Goal: Task Accomplishment & Management: Manage account settings

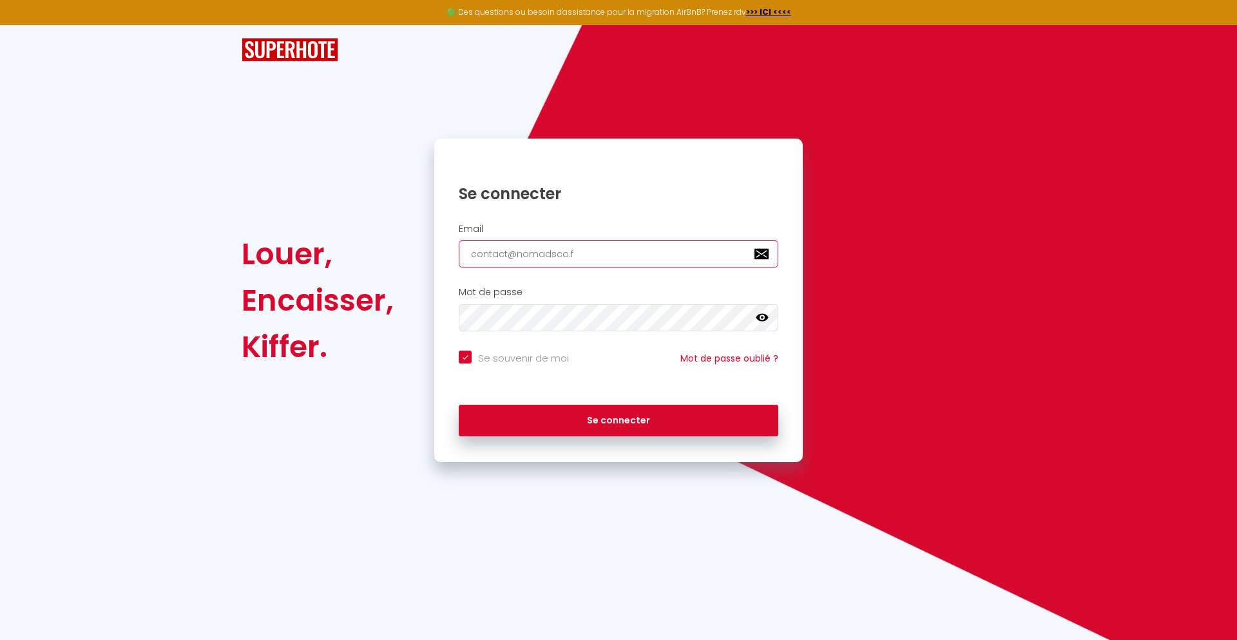
type input "[EMAIL_ADDRESS][DOMAIN_NAME]"
checkbox input "true"
type input "[EMAIL_ADDRESS][DOMAIN_NAME]"
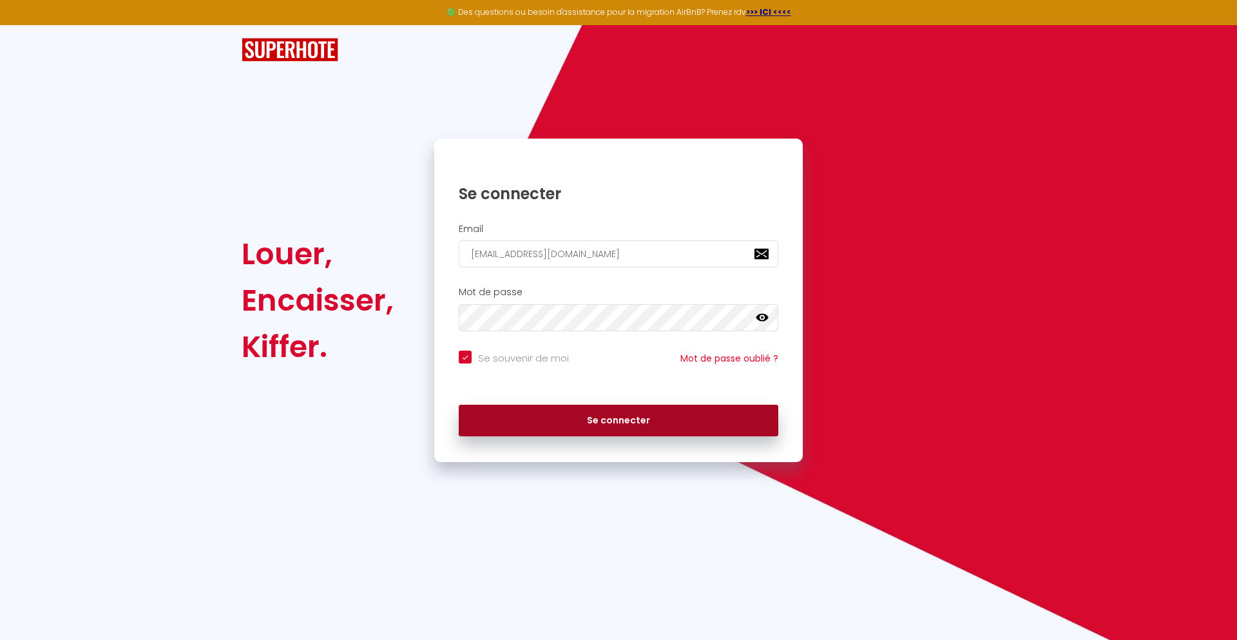
click at [618, 420] on button "Se connecter" at bounding box center [618, 420] width 319 height 32
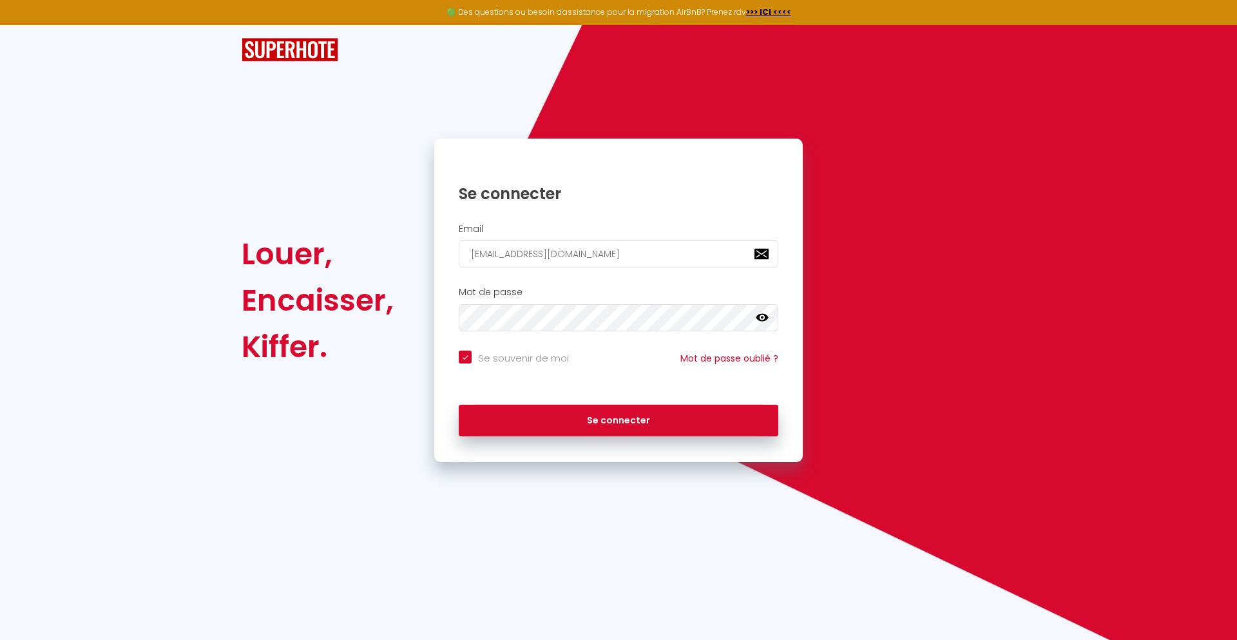
checkbox input "true"
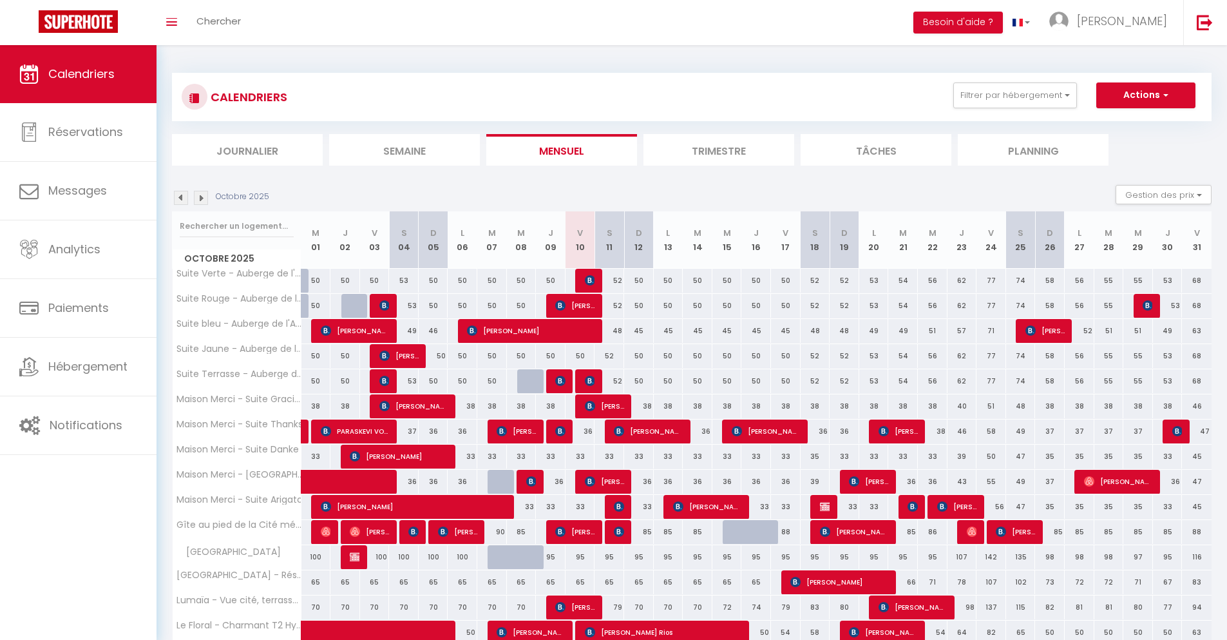
click at [247, 149] on li "Journalier" at bounding box center [247, 150] width 151 height 32
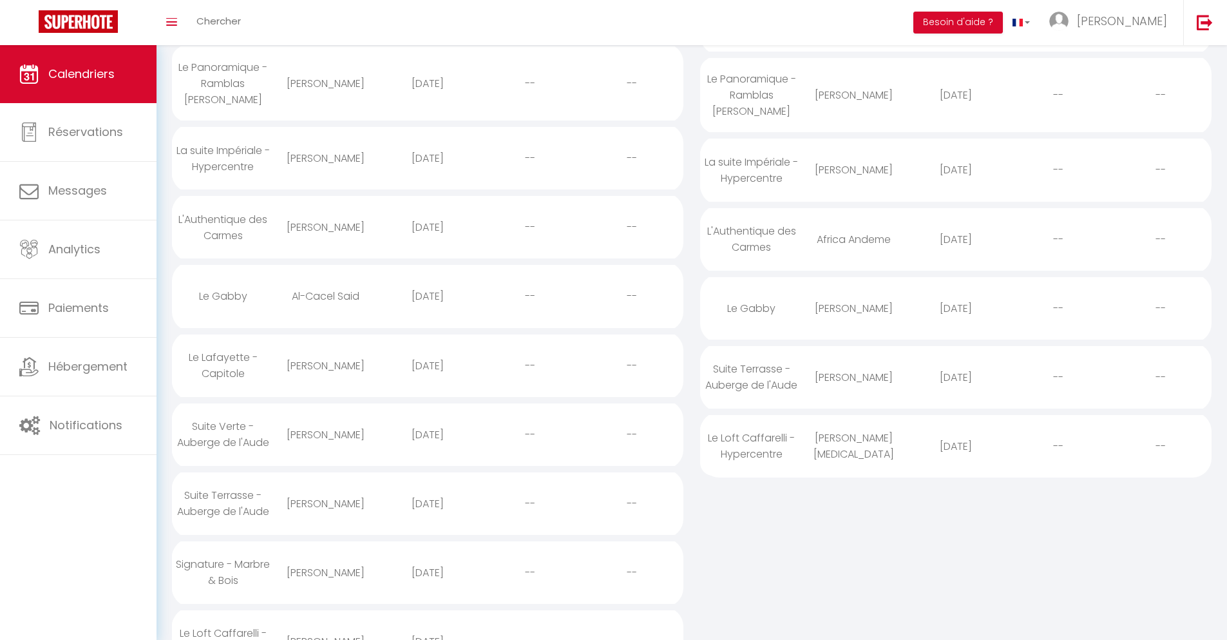
scroll to position [427, 0]
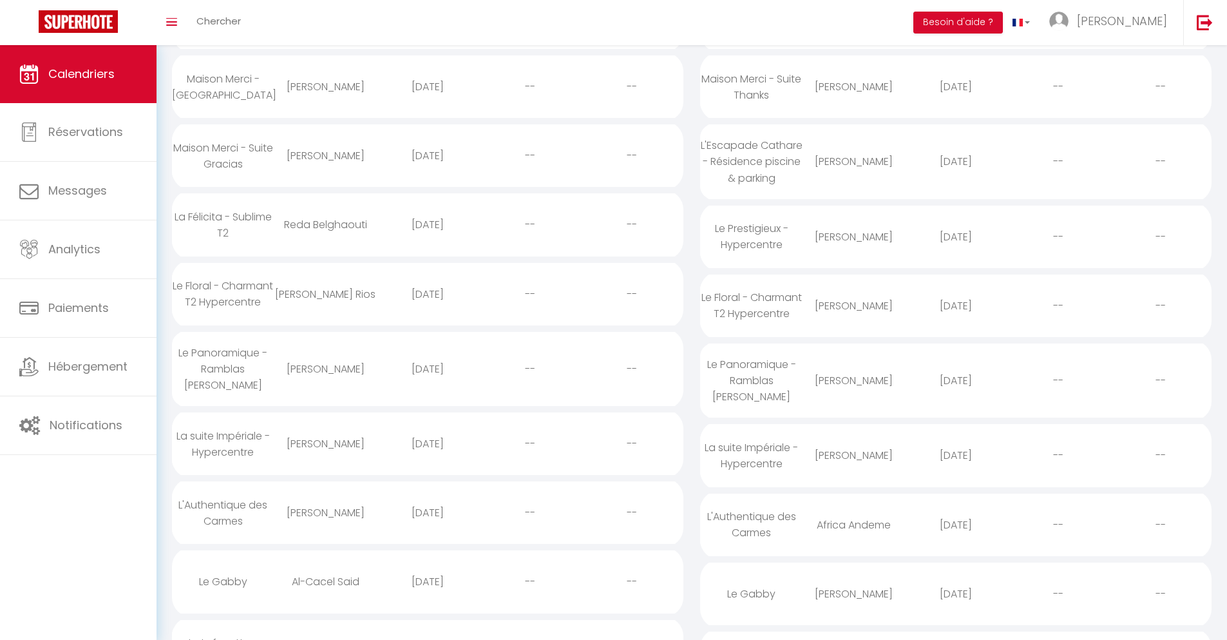
click at [956, 605] on div "[DATE]" at bounding box center [956, 594] width 102 height 42
select select "0"
select select "1"
select select
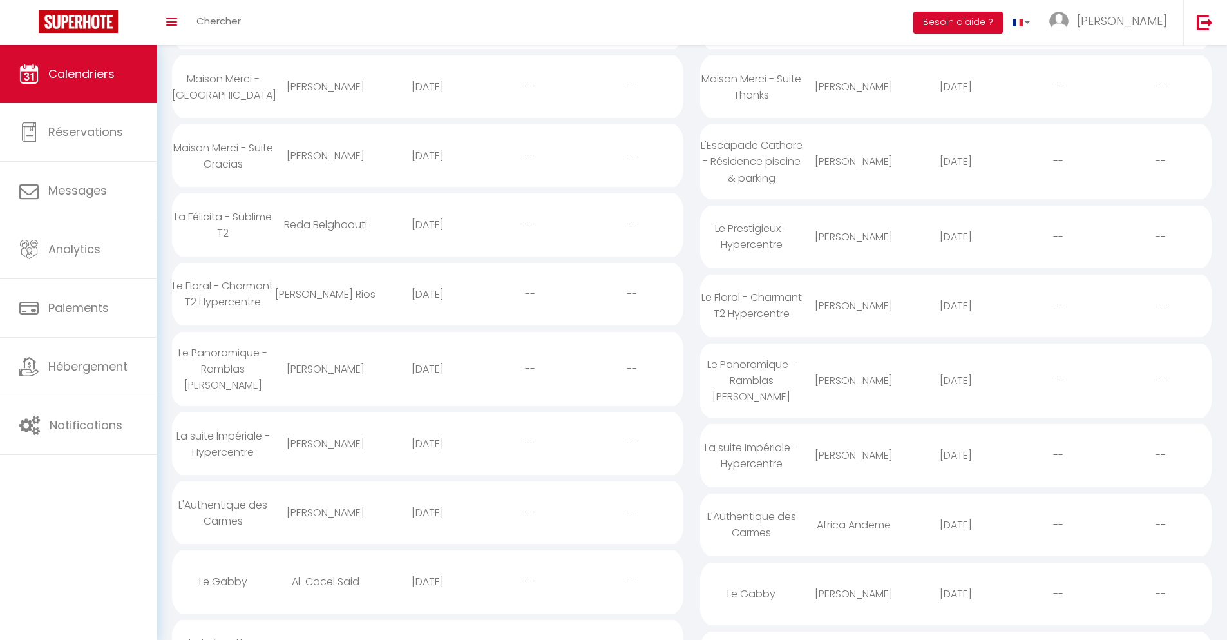
select select
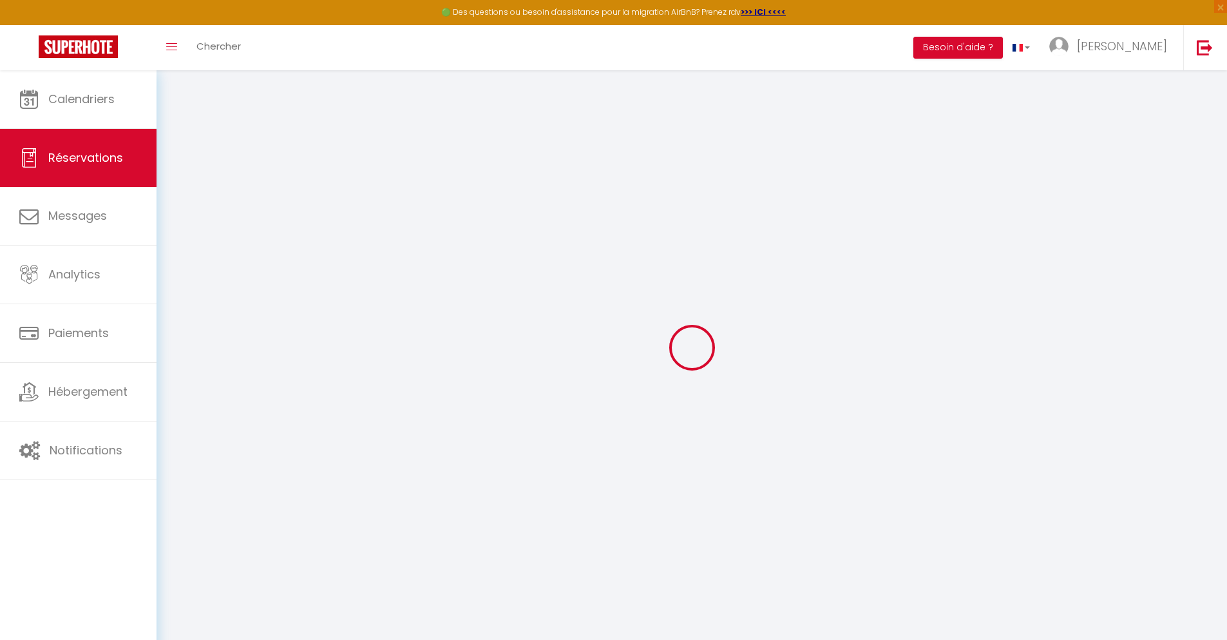
select select
checkbox input "false"
select select
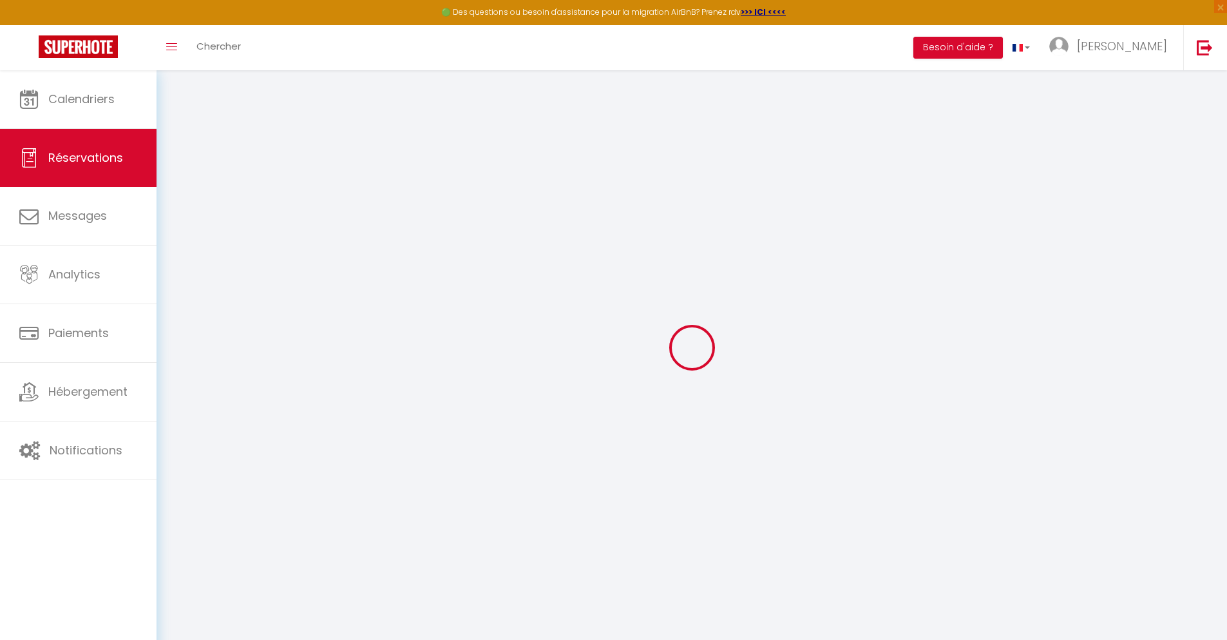
type input "32"
type input "13.48"
select select
checkbox input "false"
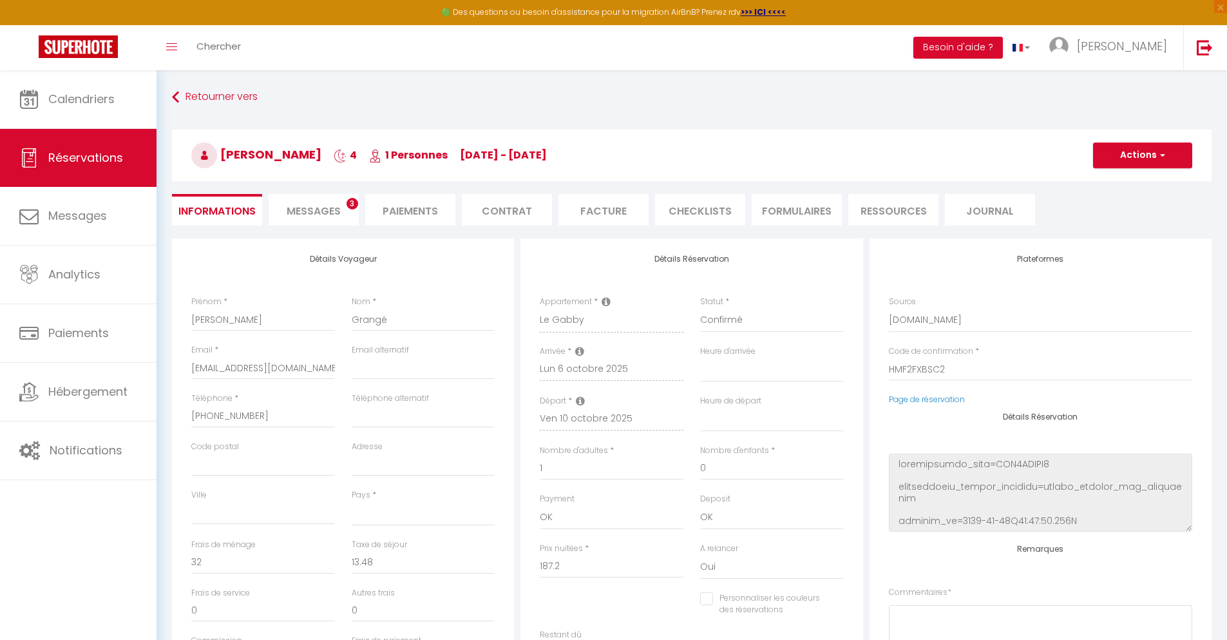
select select
checkbox input "false"
select select
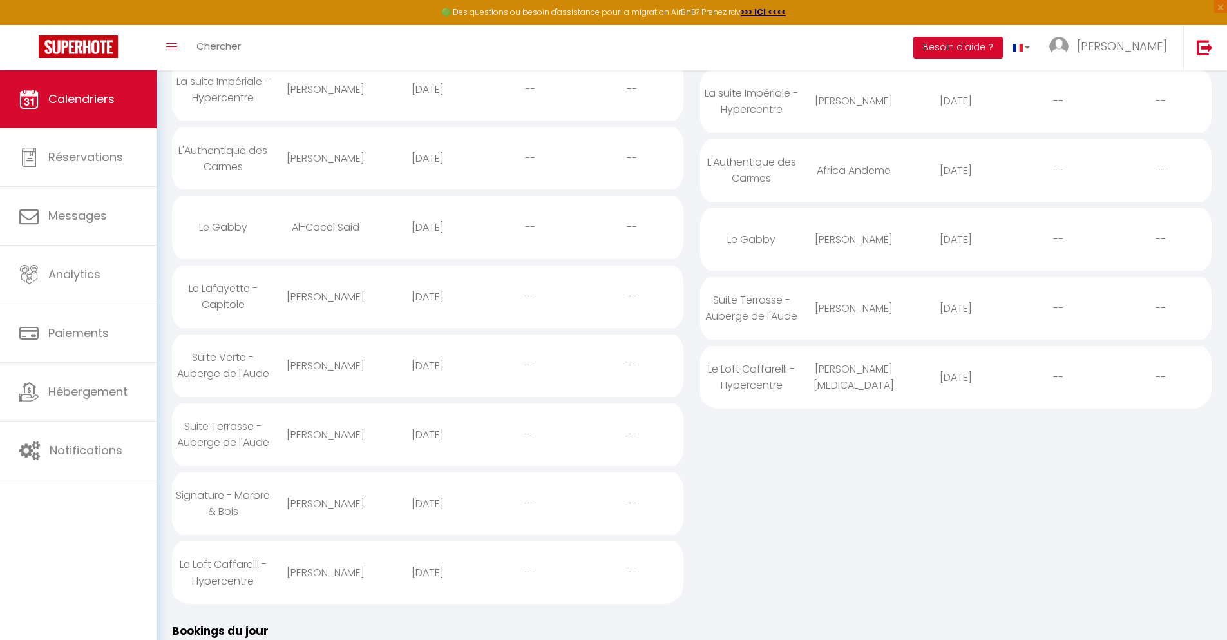
scroll to position [521, 0]
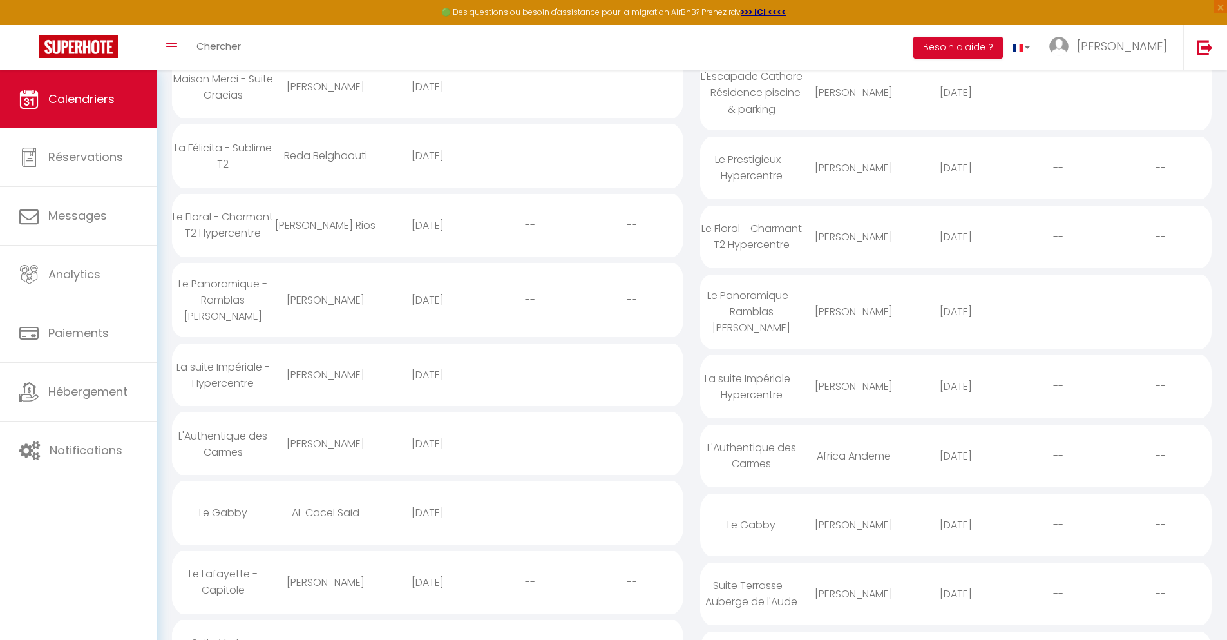
click at [956, 605] on div "[DATE]" at bounding box center [956, 594] width 102 height 42
select select "0"
select select "1"
select select
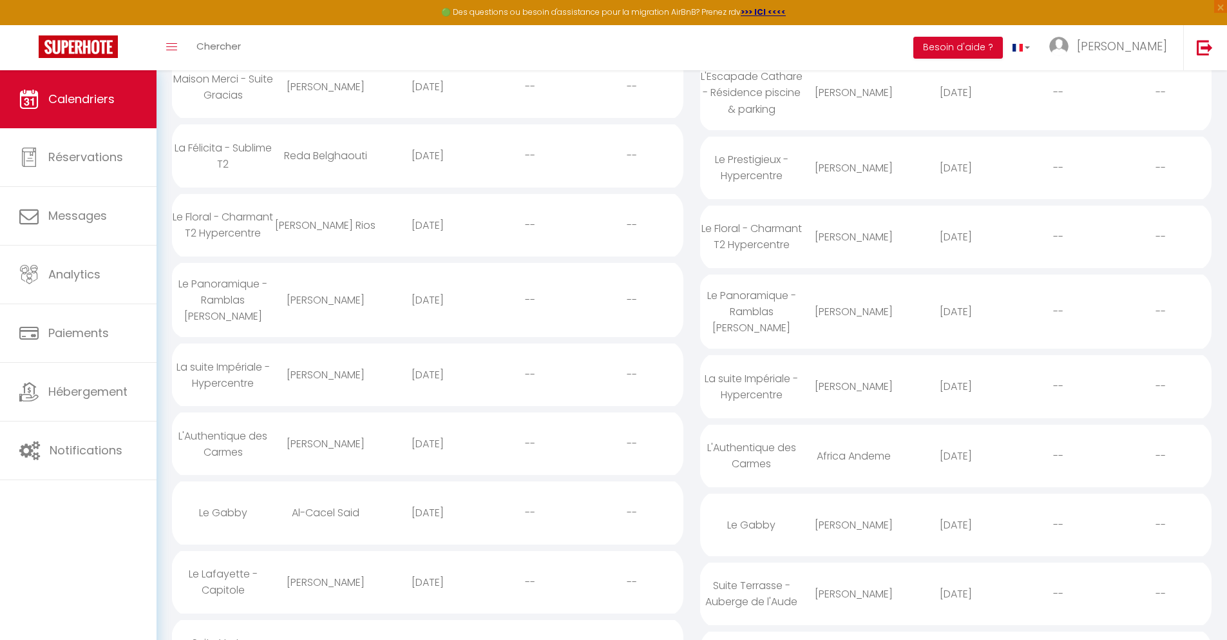
select select
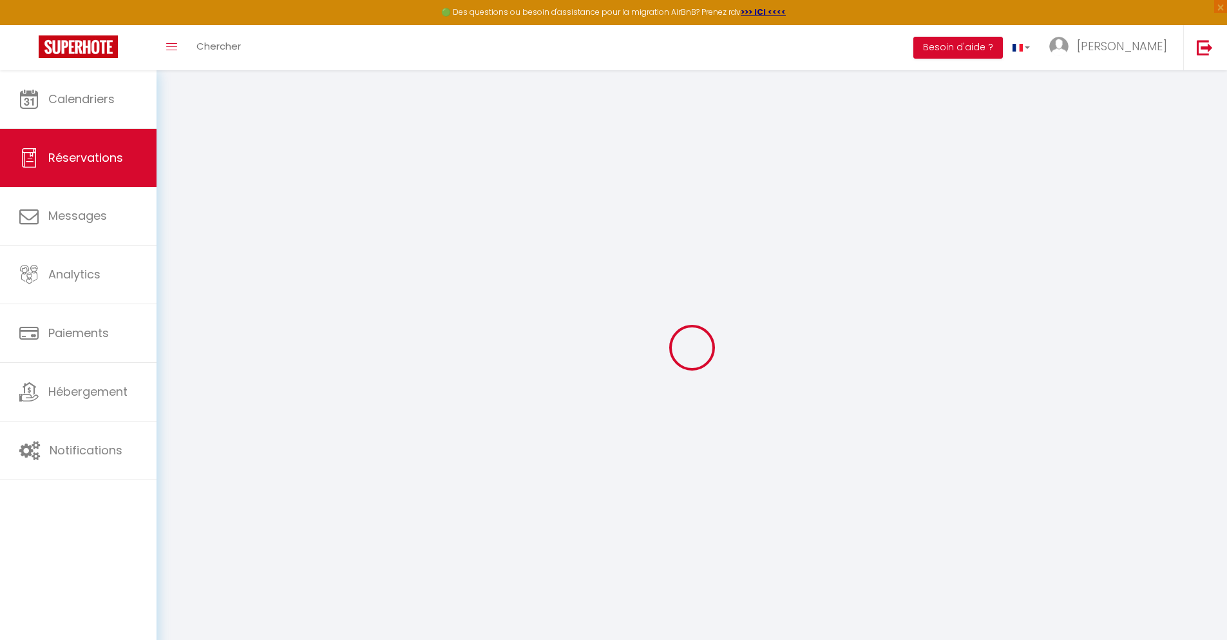
select select
checkbox input "false"
select select
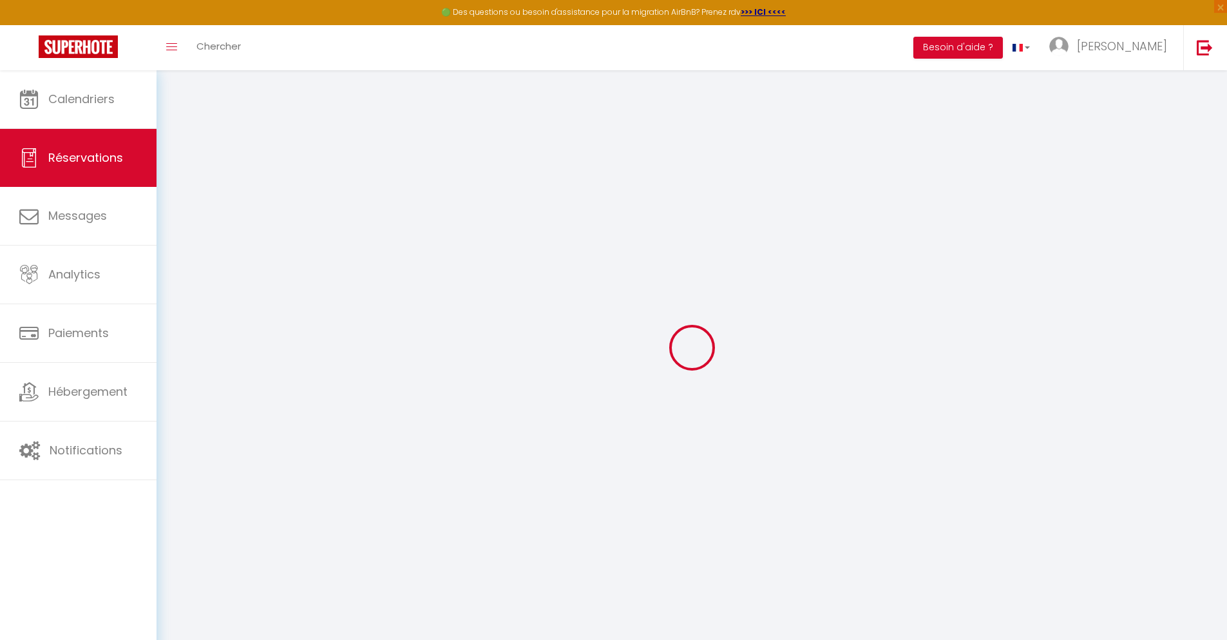
checkbox input "false"
type textarea "** THIS RESERVATION HAS BEEN PRE-PAID ** BOOKING NOTE : Payment charge is EUR 0…"
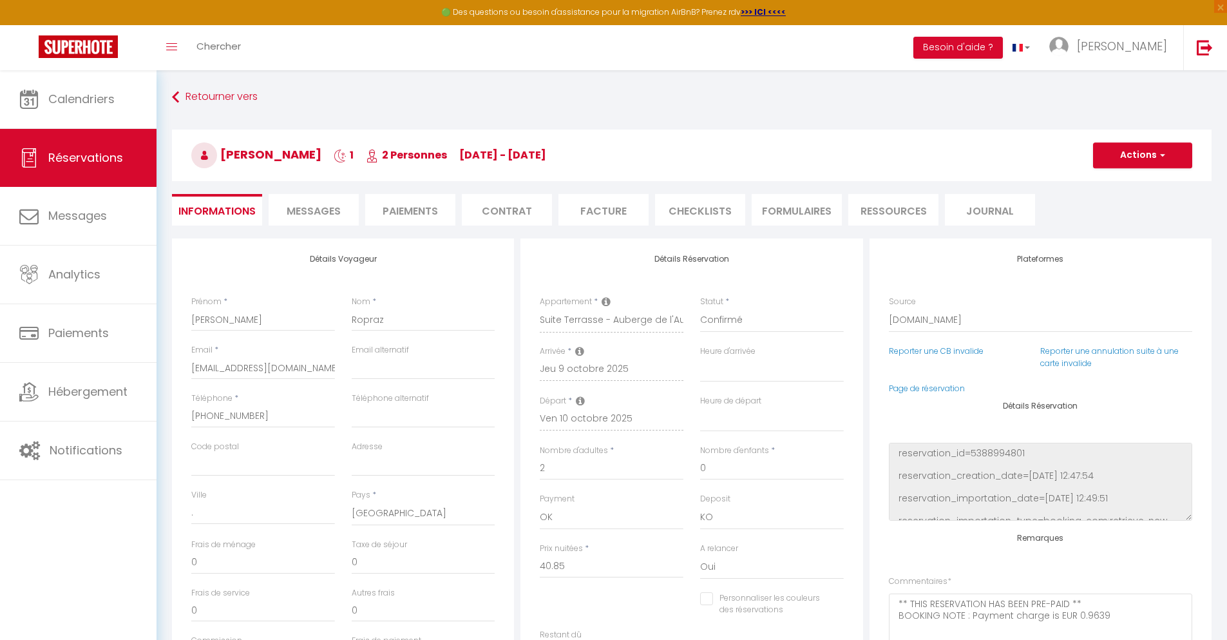
type input "28"
type input "5.78"
select select
checkbox input "false"
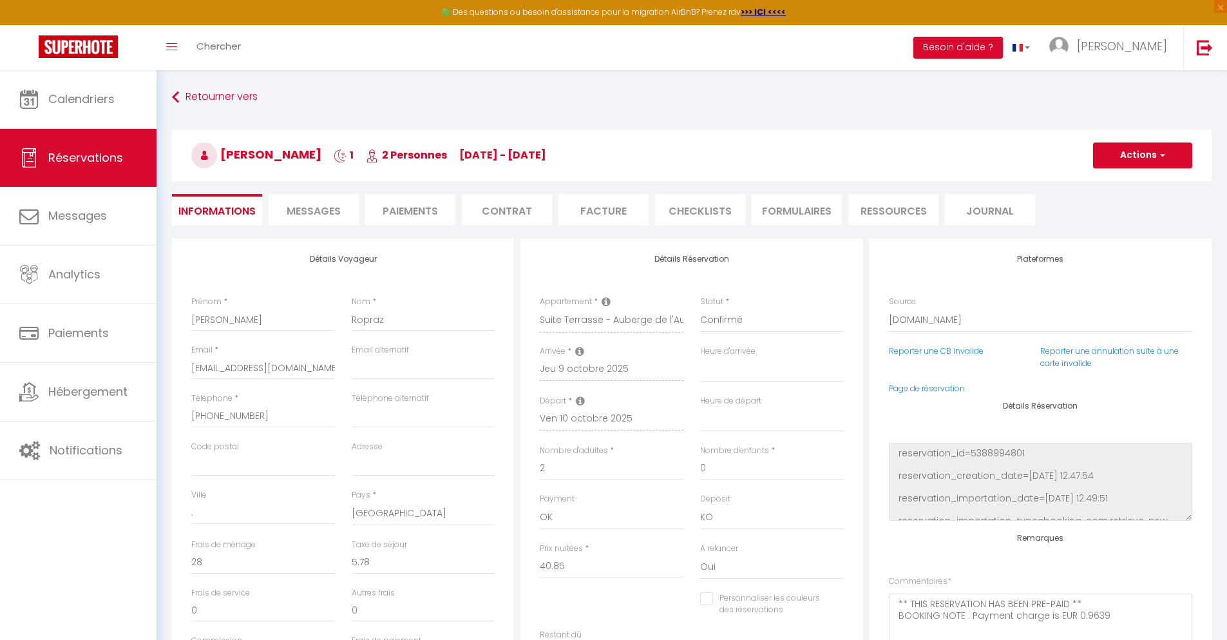
select select
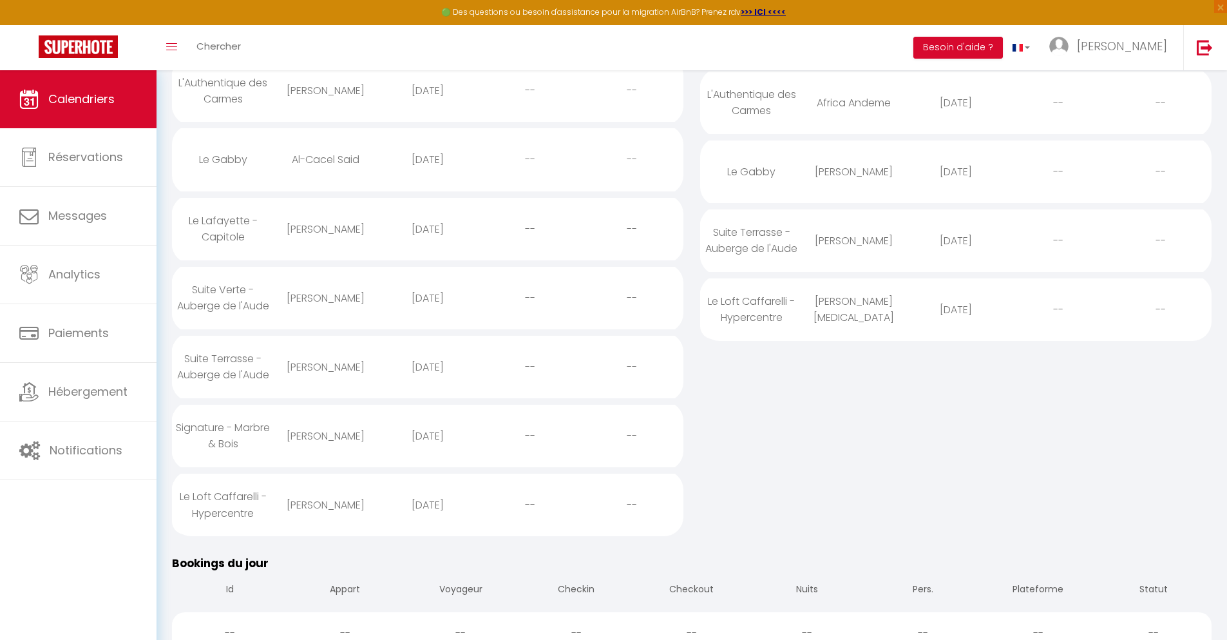
scroll to position [587, 0]
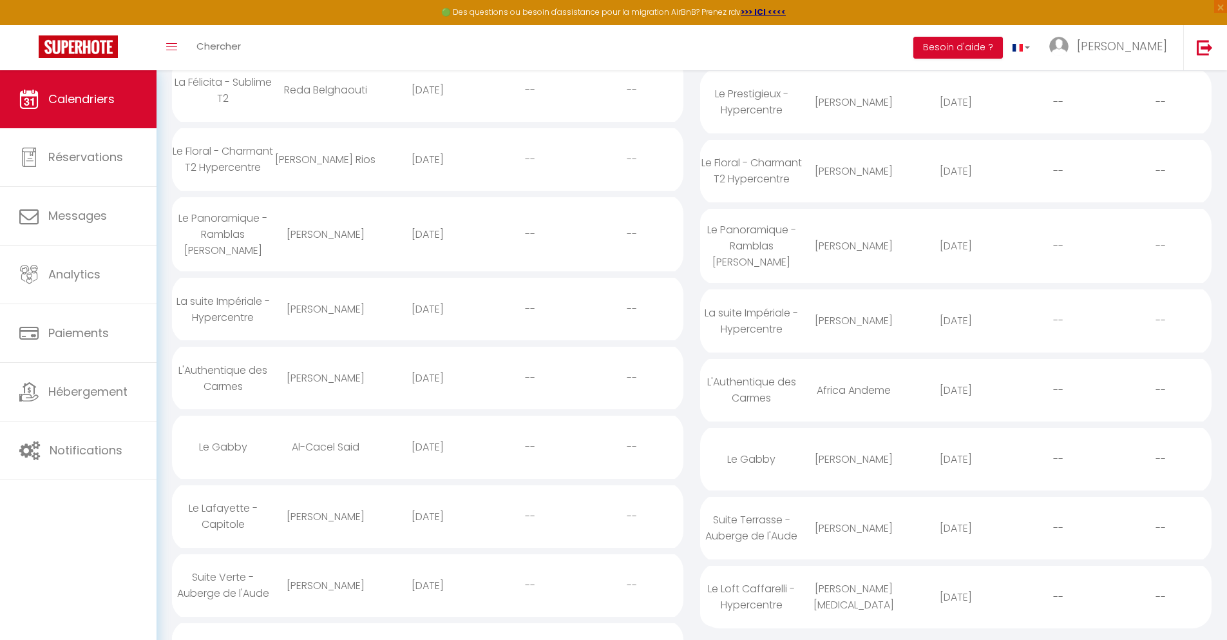
click at [956, 607] on div "[DATE]" at bounding box center [956, 597] width 102 height 42
select select "0"
select select "1"
select select
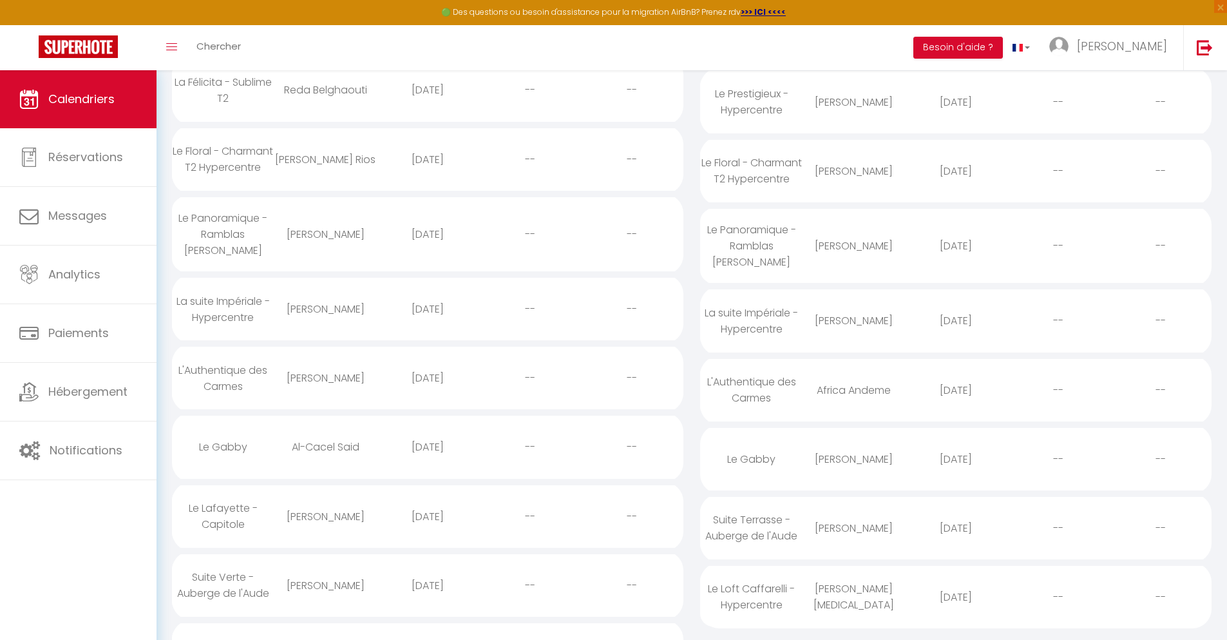
select select
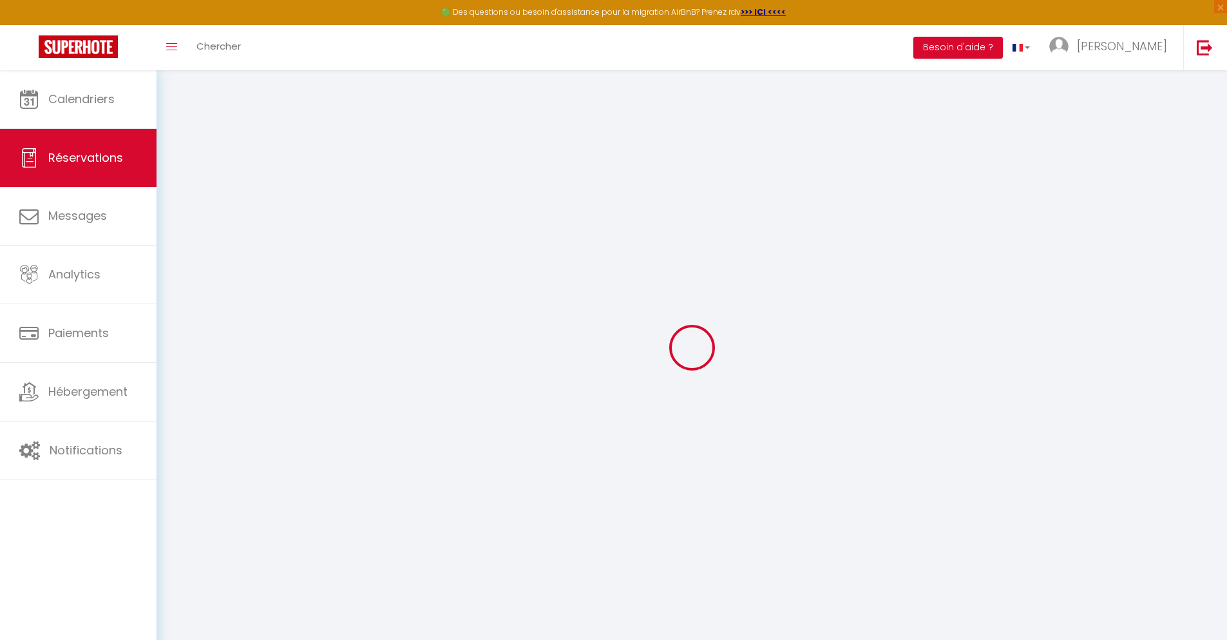
select select
checkbox input "false"
select select
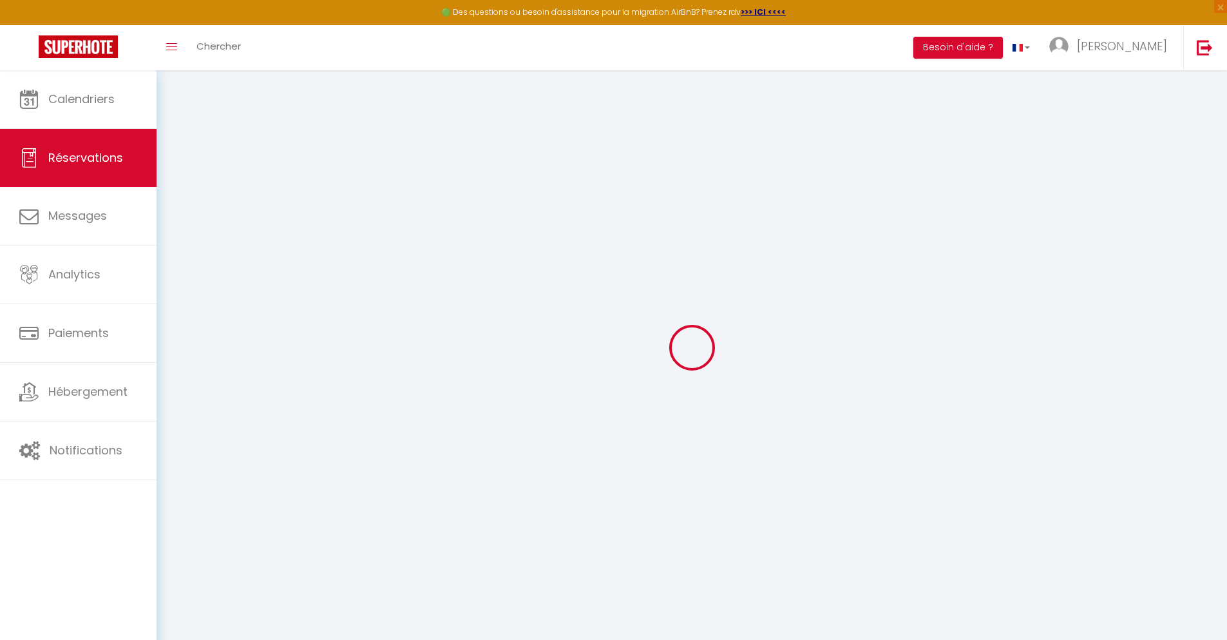
select select
checkbox input "false"
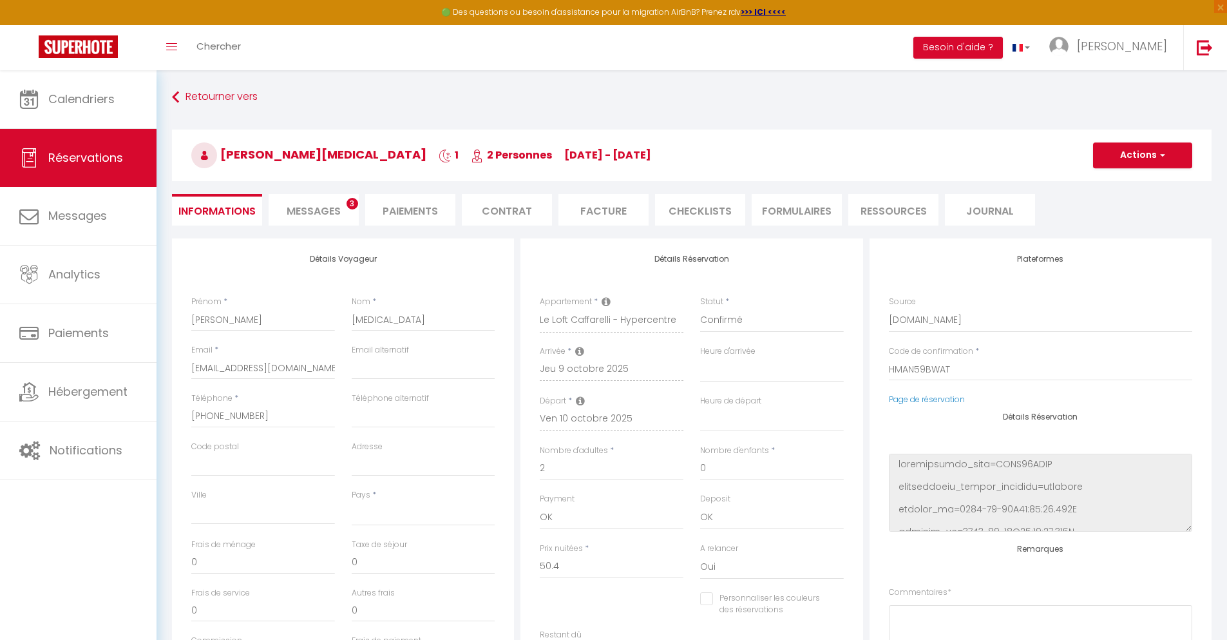
select select
type input "40"
type input "3.63"
select select
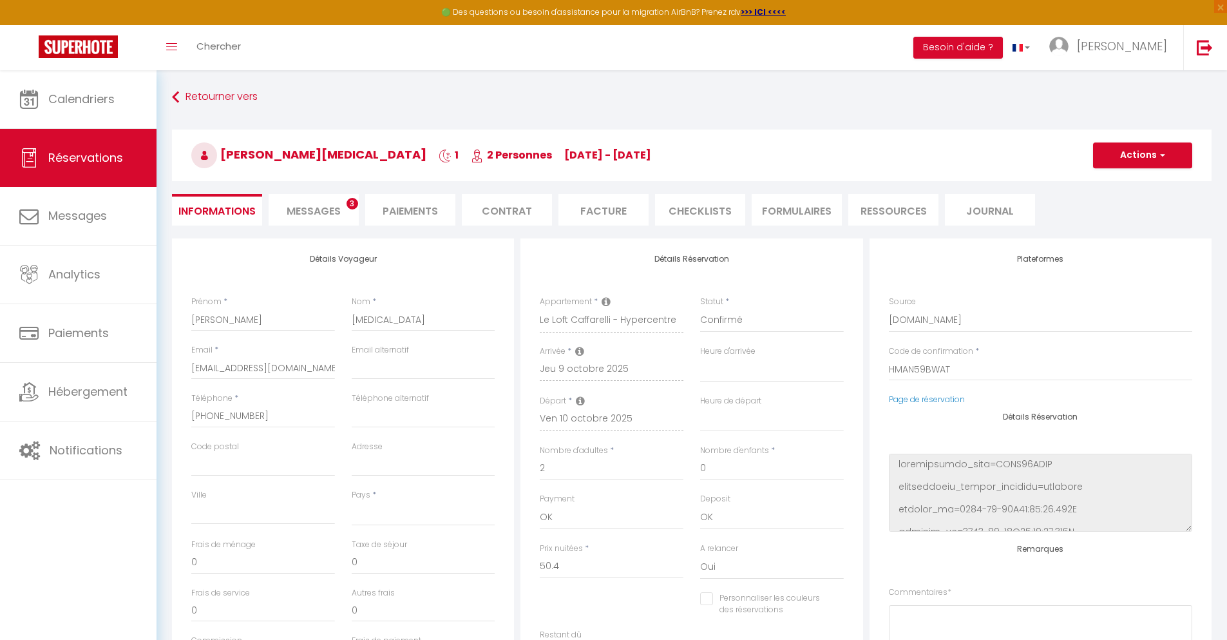
checkbox input "false"
select select
checkbox input "false"
select select
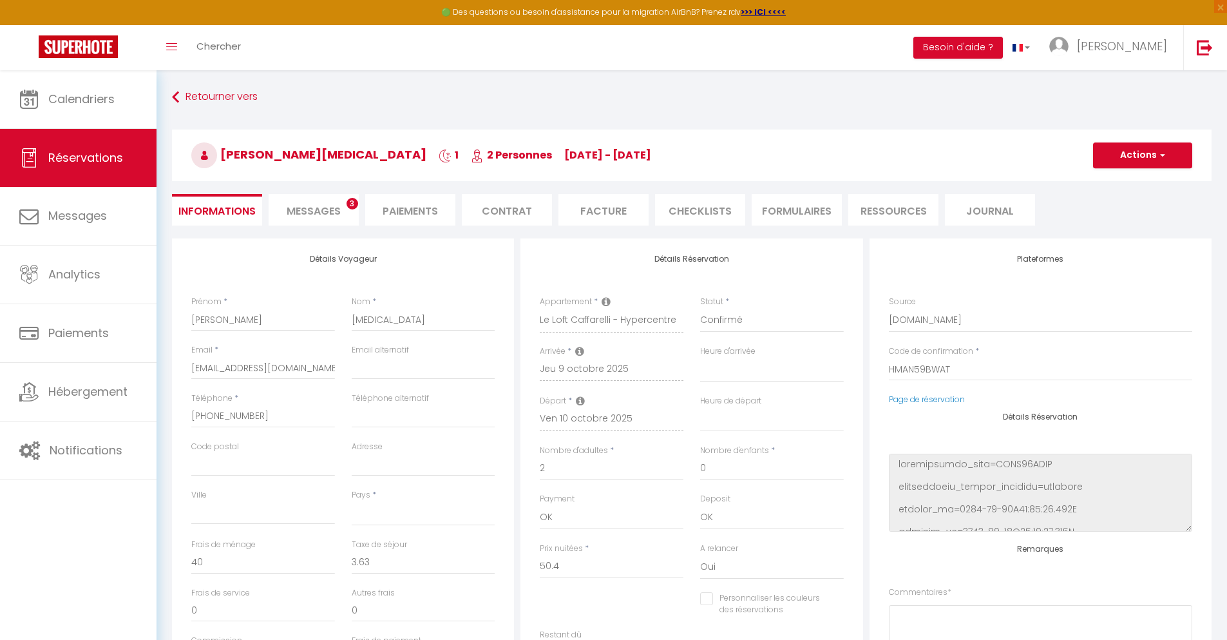
scroll to position [70, 0]
